Goal: Transaction & Acquisition: Purchase product/service

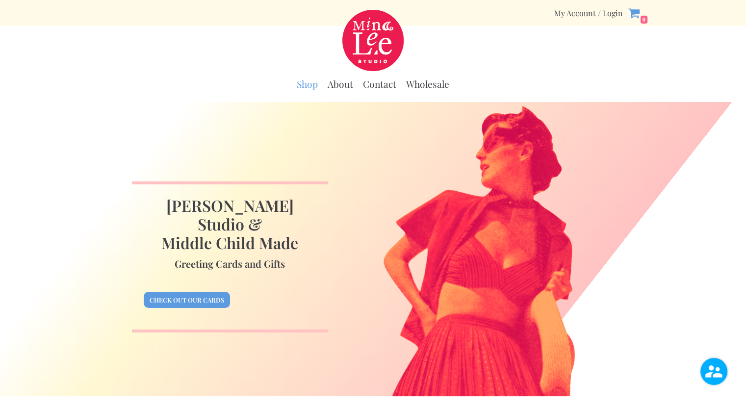
click at [313, 87] on link "Shop" at bounding box center [307, 84] width 21 height 12
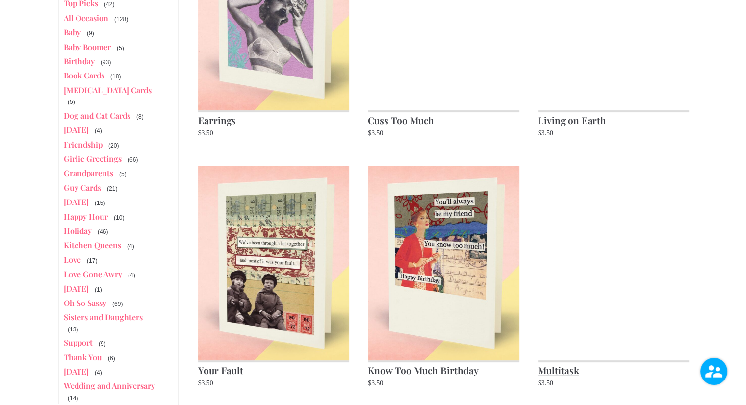
scroll to position [294, 0]
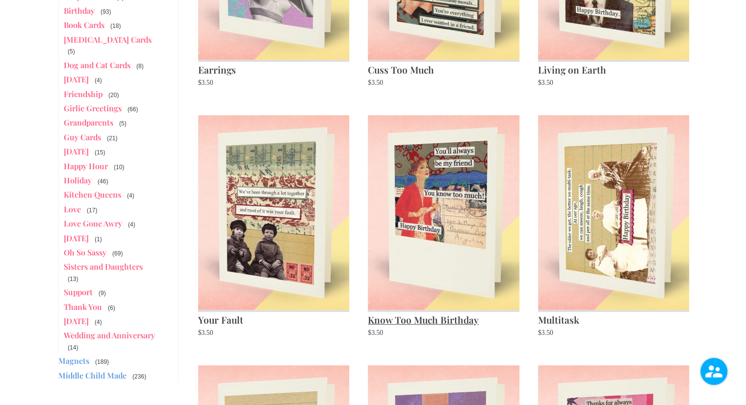
click at [471, 328] on h2 "Know Too Much Birthday" at bounding box center [444, 319] width 152 height 18
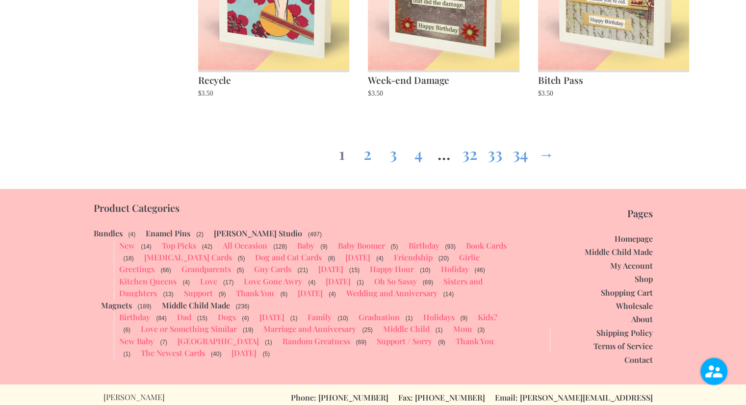
scroll to position [1294, 0]
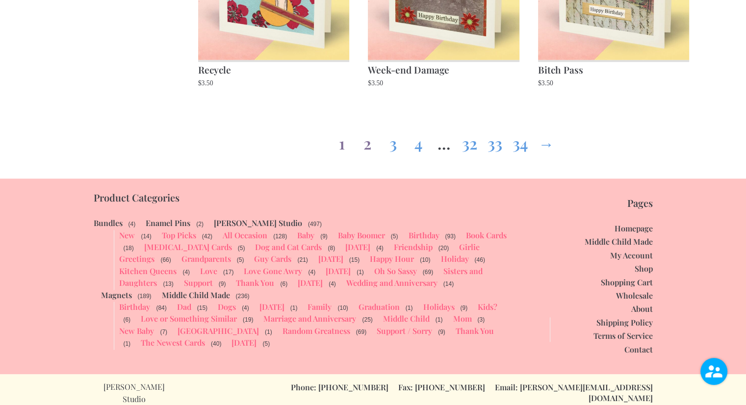
click at [367, 146] on link "2" at bounding box center [367, 141] width 16 height 35
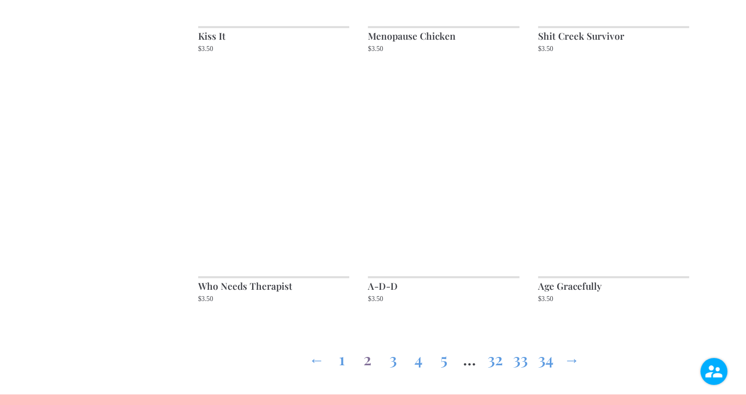
scroll to position [1128, 0]
